Goal: Task Accomplishment & Management: Manage account settings

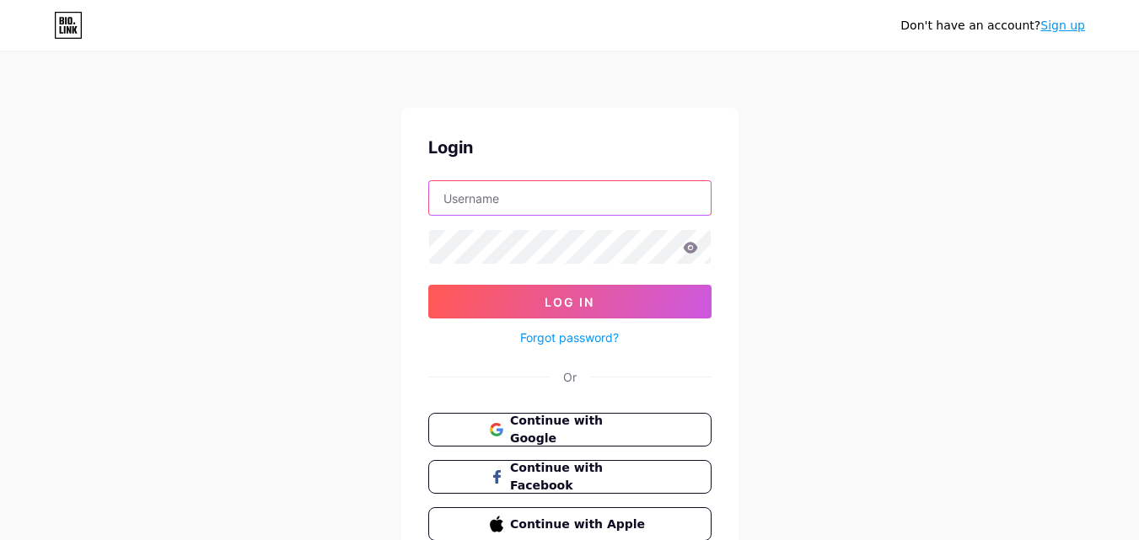
click at [529, 207] on input "text" at bounding box center [570, 198] width 282 height 34
type input "[DOMAIN_NAME][EMAIL_ADDRESS][DOMAIN_NAME]"
click at [691, 249] on icon at bounding box center [690, 247] width 14 height 11
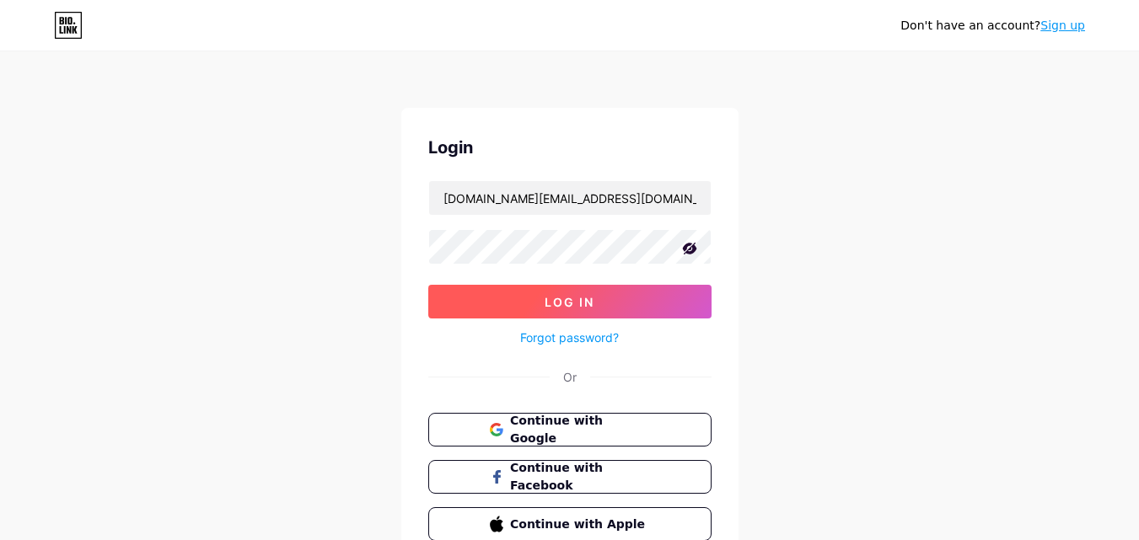
click at [652, 301] on button "Log In" at bounding box center [569, 302] width 283 height 34
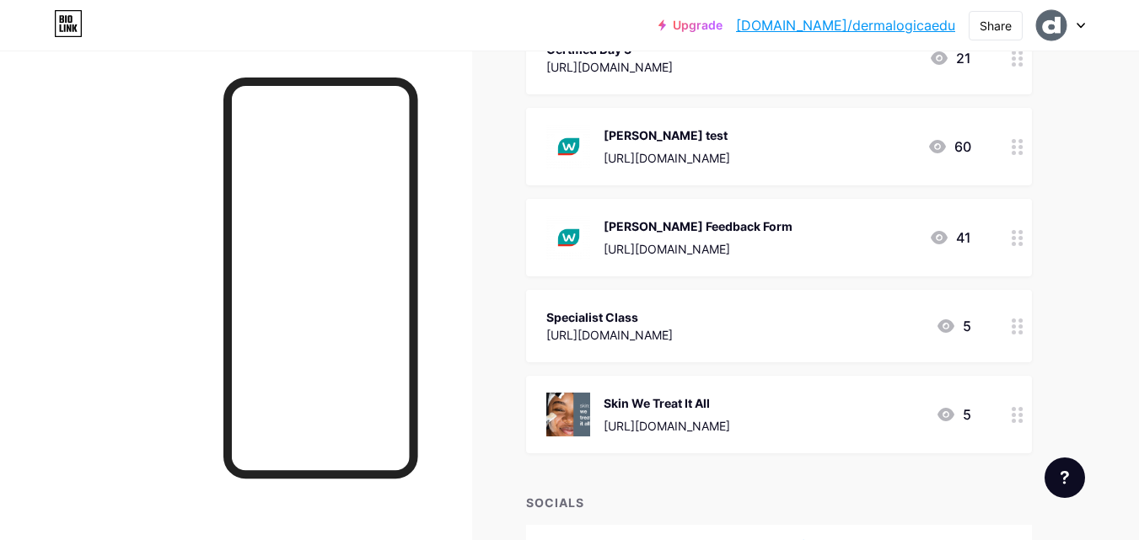
scroll to position [674, 0]
click at [1018, 152] on icon at bounding box center [1018, 146] width 12 height 16
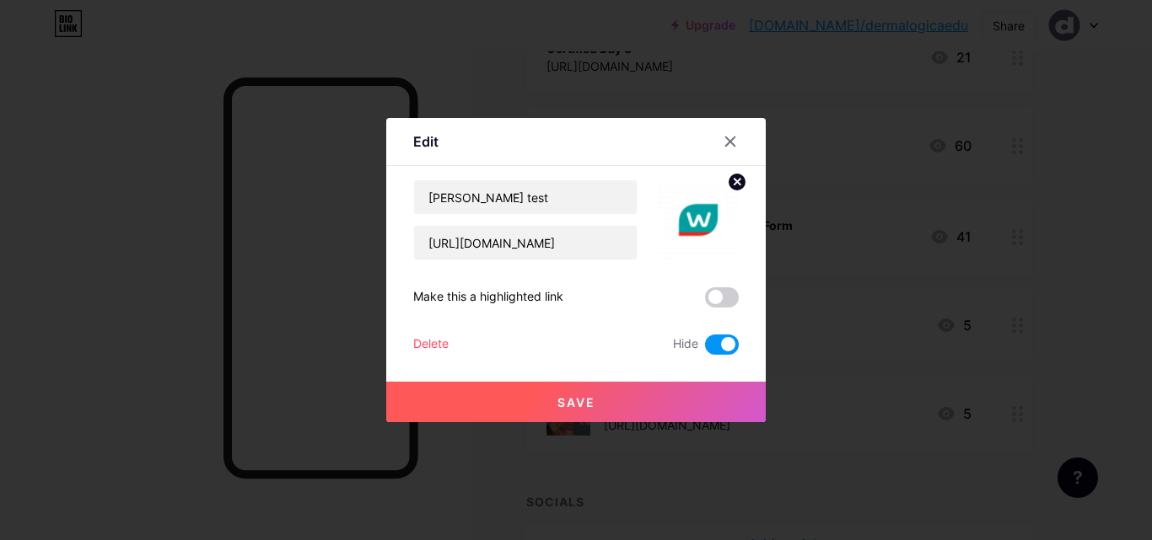
click at [722, 347] on span at bounding box center [722, 345] width 34 height 20
click at [705, 349] on input "checkbox" at bounding box center [705, 349] width 0 height 0
click at [561, 395] on span "Save" at bounding box center [576, 402] width 38 height 14
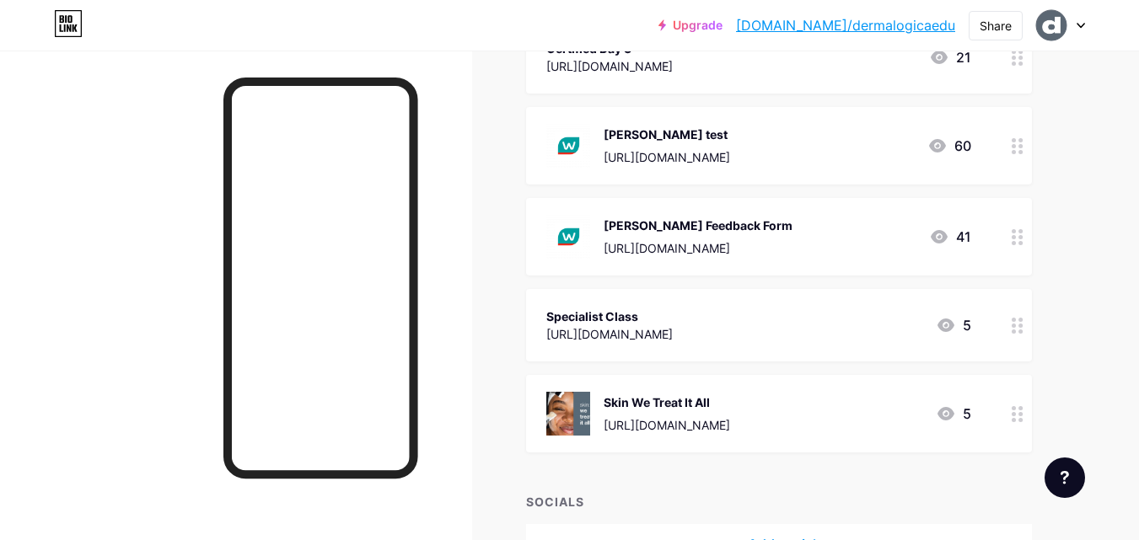
click at [1018, 147] on icon at bounding box center [1018, 146] width 12 height 16
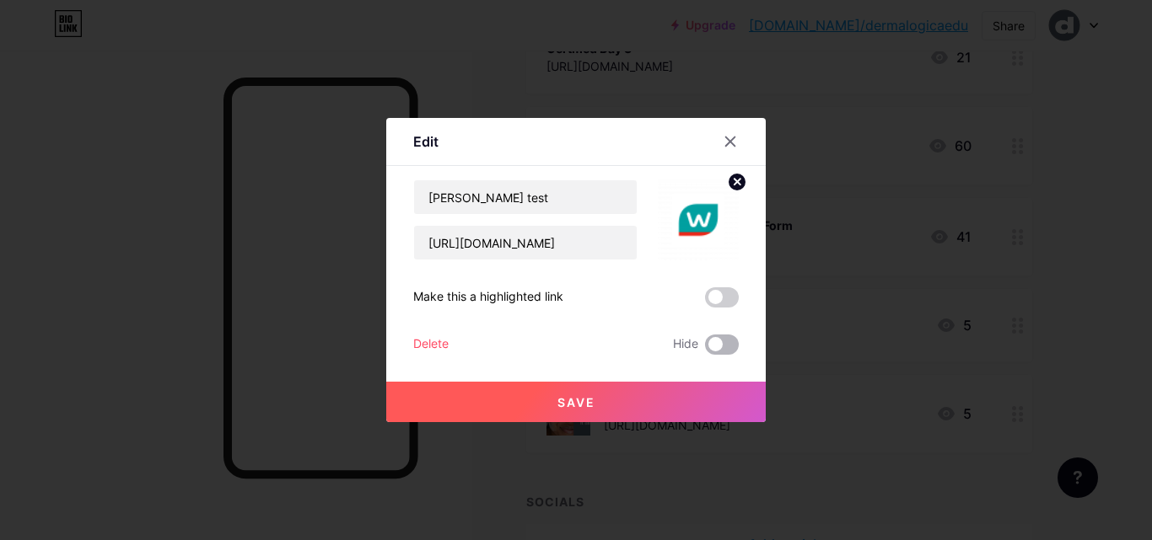
click at [717, 343] on span at bounding box center [722, 345] width 34 height 20
click at [705, 349] on input "checkbox" at bounding box center [705, 349] width 0 height 0
click at [596, 400] on button "Save" at bounding box center [575, 402] width 379 height 40
